Goal: Find contact information: Find contact information

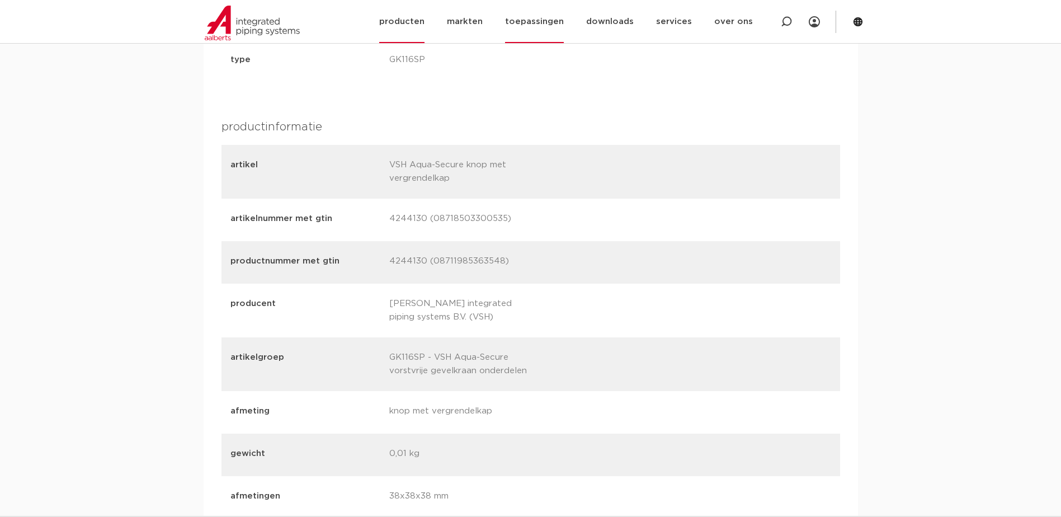
scroll to position [1101, 0]
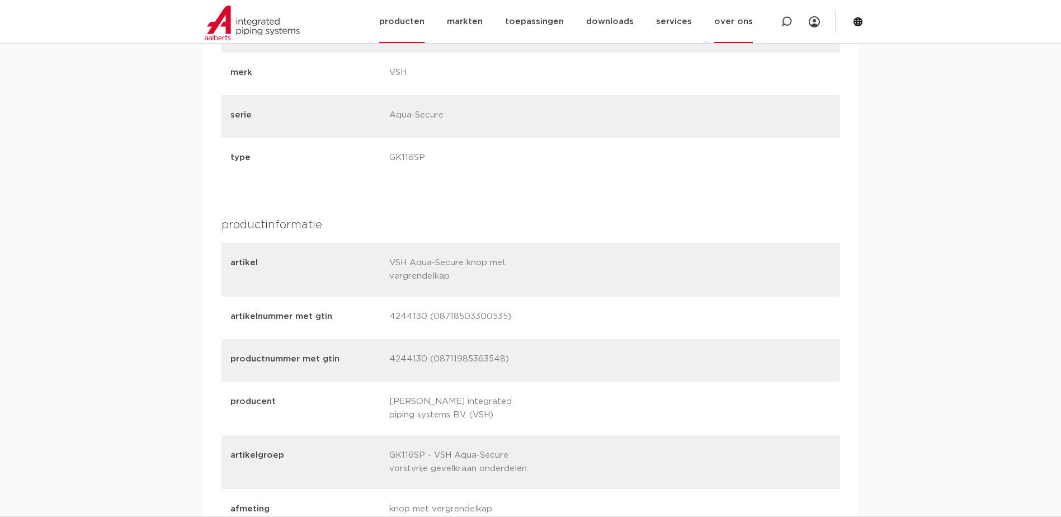
click at [749, 21] on link "over ons" at bounding box center [733, 21] width 39 height 43
click at [721, 187] on link "contact" at bounding box center [750, 188] width 103 height 22
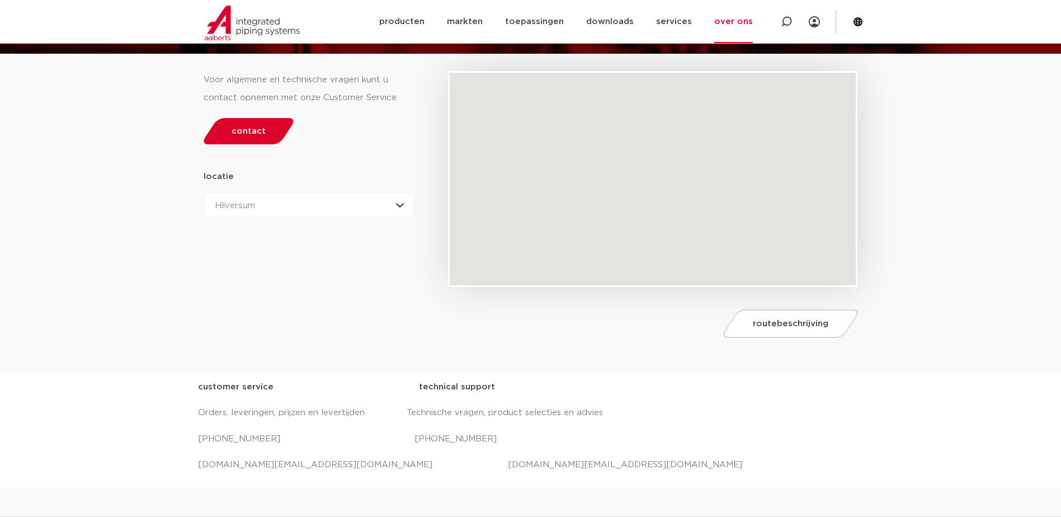
scroll to position [224, 0]
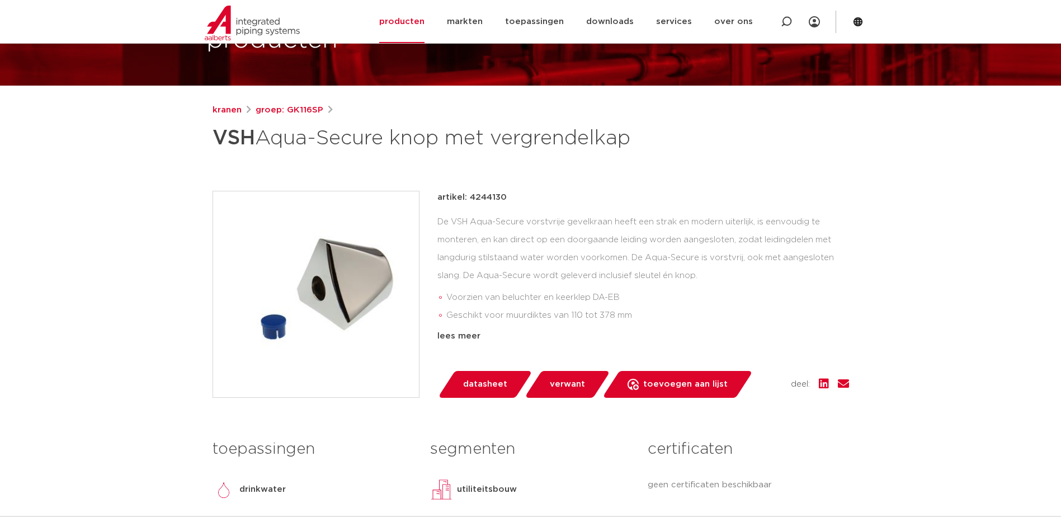
scroll to position [94, 0]
click at [748, 21] on link "over ons" at bounding box center [733, 21] width 39 height 43
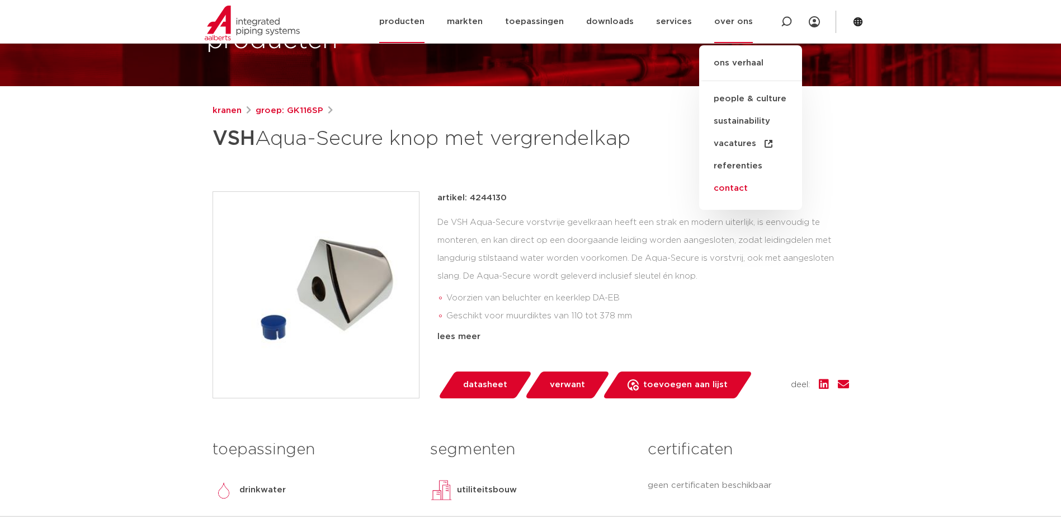
click at [741, 188] on link "contact" at bounding box center [750, 188] width 103 height 22
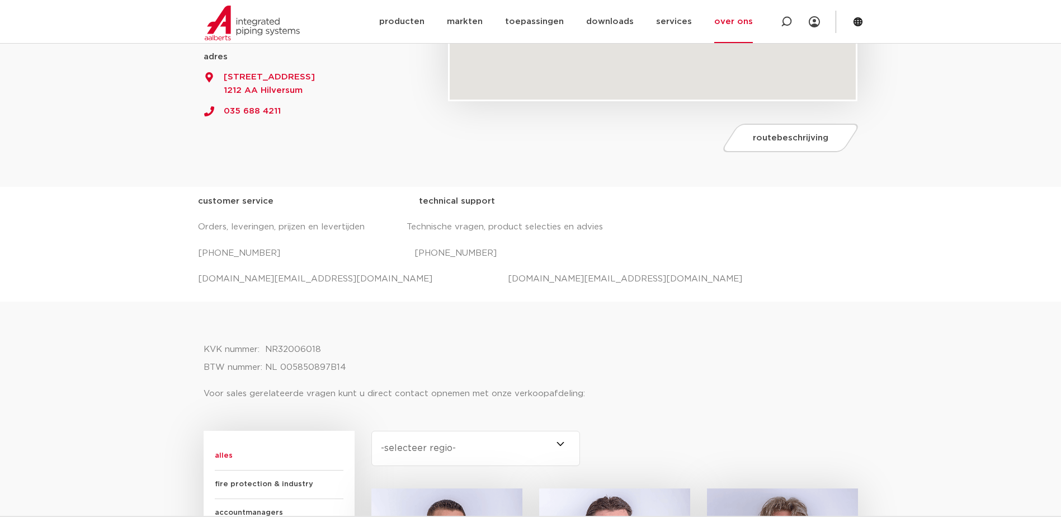
scroll to position [280, 0]
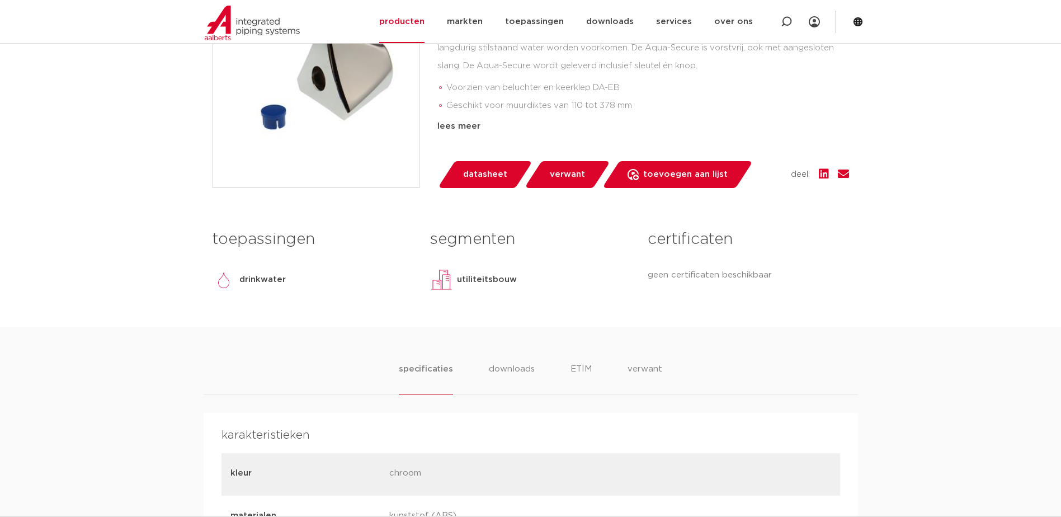
scroll to position [262, 0]
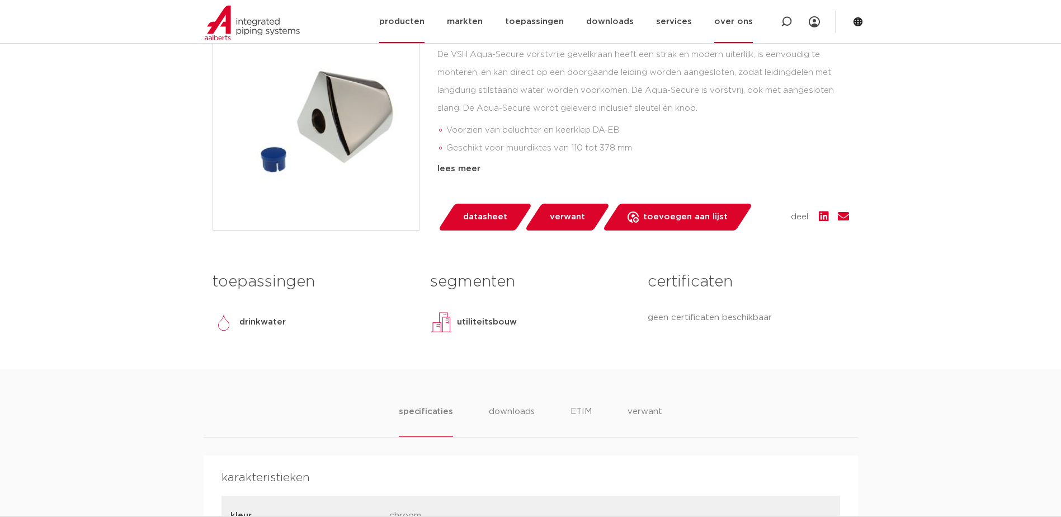
click at [728, 20] on link "over ons" at bounding box center [733, 21] width 39 height 43
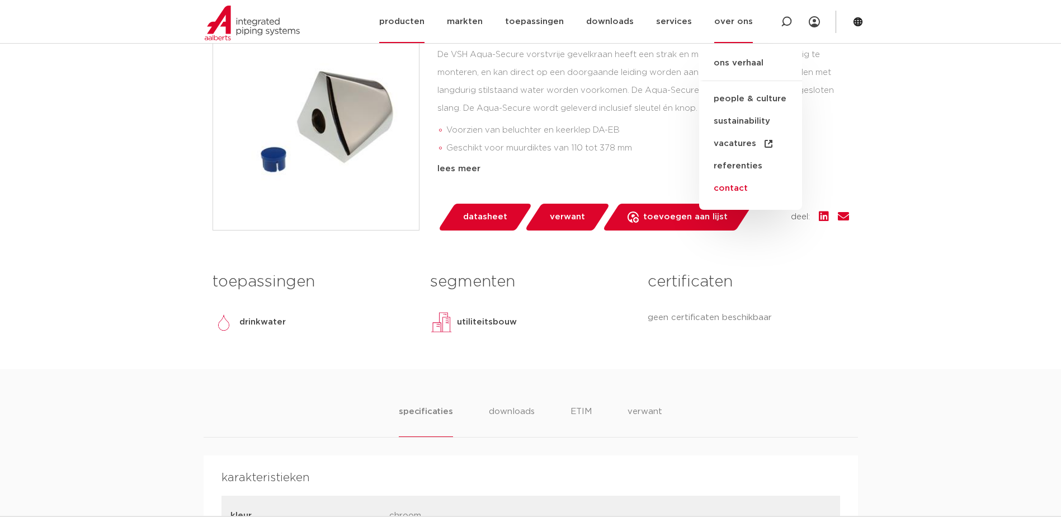
click at [728, 196] on link "contact" at bounding box center [750, 188] width 103 height 22
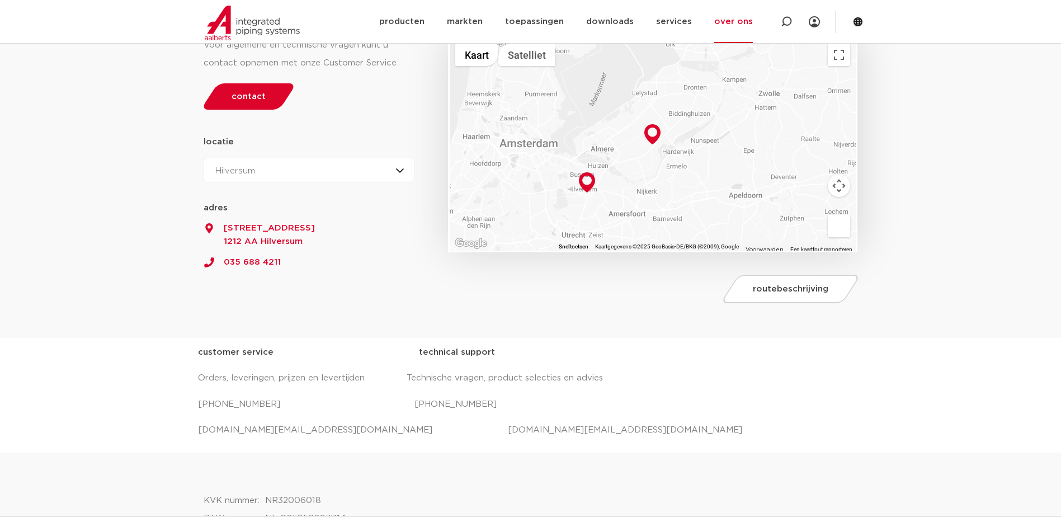
scroll to position [168, 0]
